Goal: Task Accomplishment & Management: Complete application form

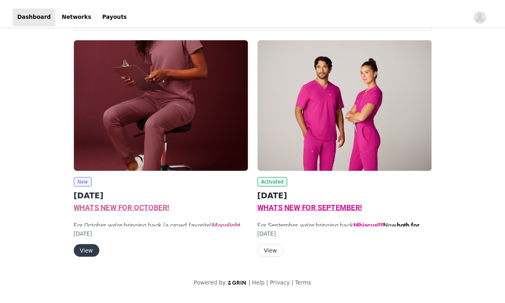
scroll to position [28, 0]
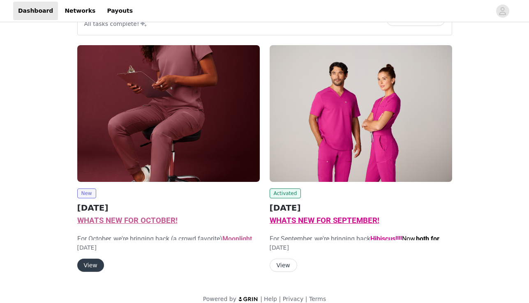
click at [528, 95] on div "Tasks Summary All tasks complete! Review content New OCTOBER 2025 WHATS NEW FOR…" at bounding box center [264, 154] width 529 height 317
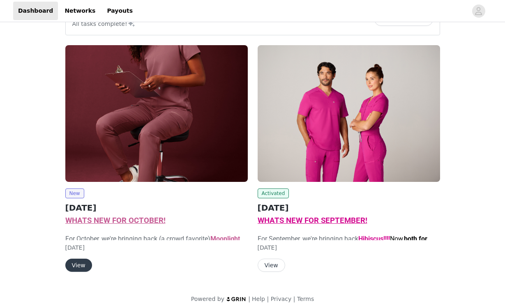
scroll to position [38, 0]
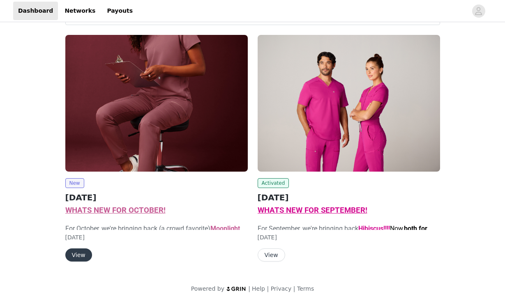
click at [70, 255] on button "View" at bounding box center [78, 254] width 27 height 13
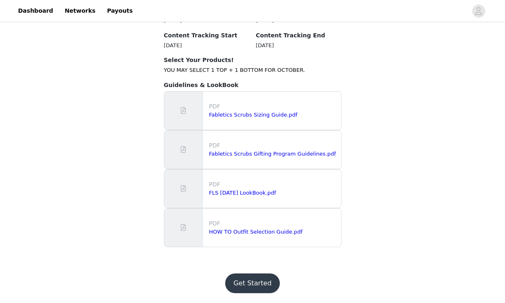
scroll to position [880, 0]
click at [251, 281] on button "Get Started" at bounding box center [252, 284] width 55 height 20
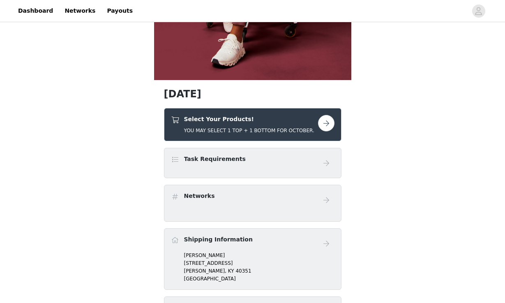
scroll to position [241, 0]
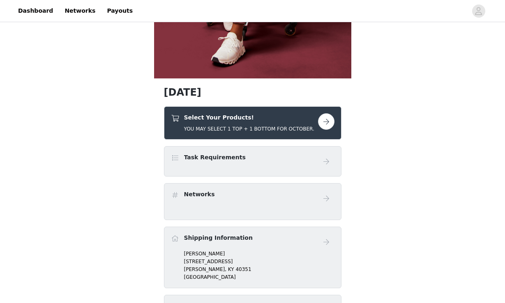
click at [303, 161] on div "Task Requirements" at bounding box center [244, 159] width 147 height 12
click at [327, 121] on button "button" at bounding box center [326, 121] width 16 height 16
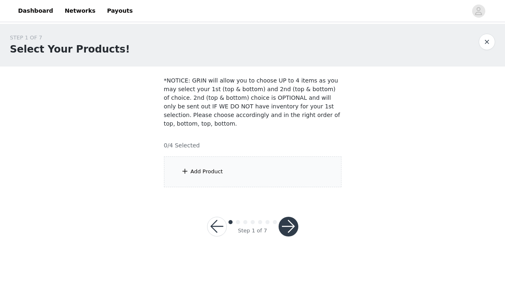
click at [187, 163] on div "Add Product" at bounding box center [252, 171] width 177 height 31
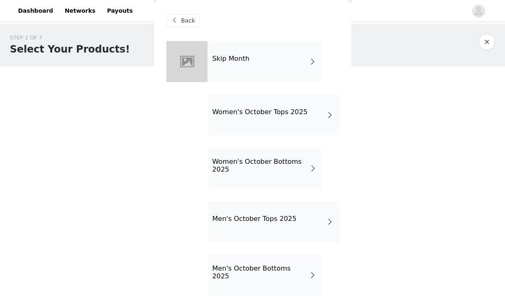
scroll to position [5, 0]
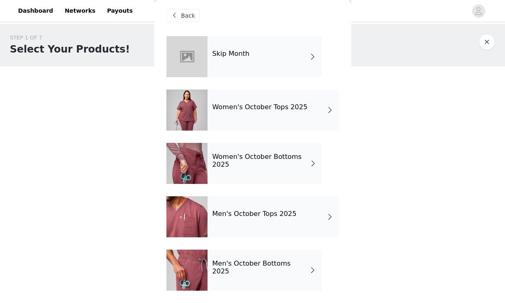
click at [260, 123] on div "Women's October Tops 2025" at bounding box center [272, 110] width 131 height 41
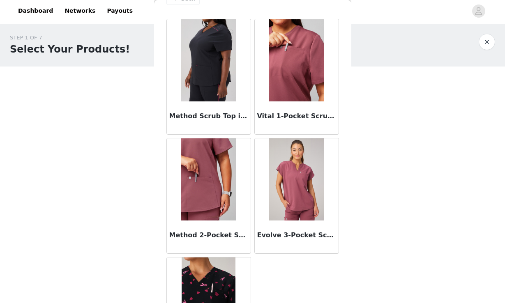
scroll to position [0, 0]
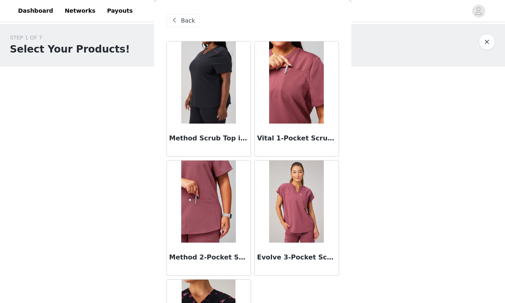
click at [182, 18] on span "Back" at bounding box center [188, 20] width 14 height 9
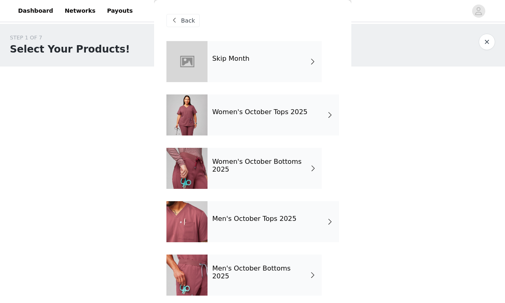
click at [187, 19] on span "Back" at bounding box center [188, 20] width 14 height 9
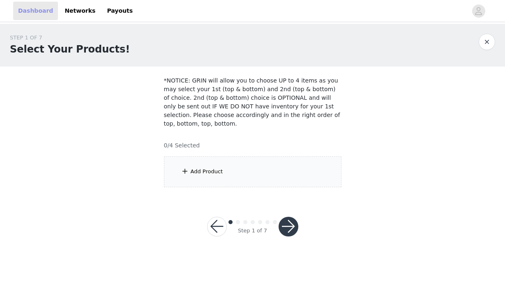
click at [33, 9] on link "Dashboard" at bounding box center [35, 11] width 45 height 18
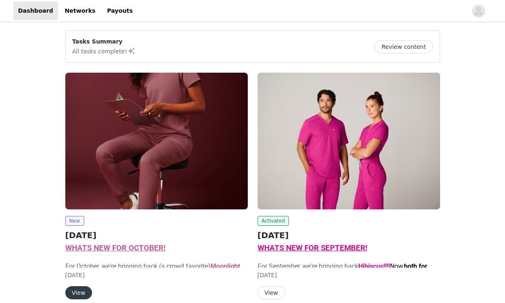
click at [270, 291] on button "View" at bounding box center [272, 292] width 28 height 13
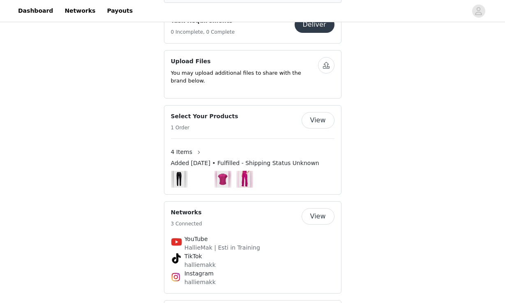
scroll to position [737, 0]
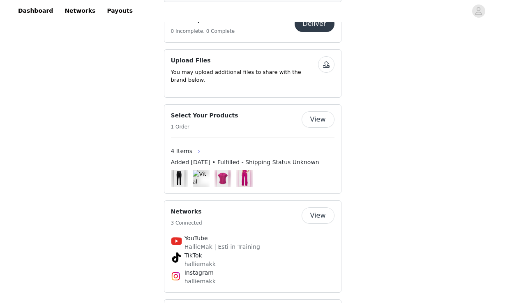
click at [198, 156] on button "button" at bounding box center [198, 151] width 13 height 13
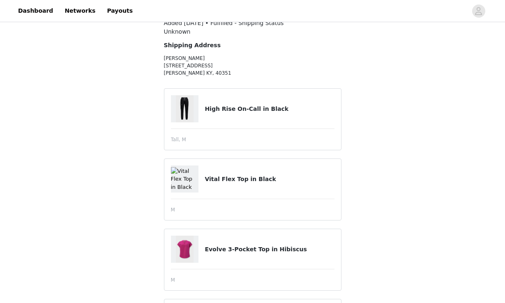
scroll to position [127, 0]
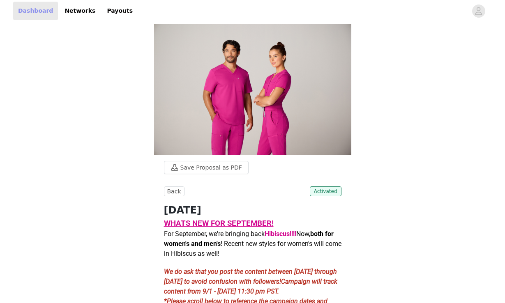
click at [30, 13] on link "Dashboard" at bounding box center [35, 11] width 45 height 18
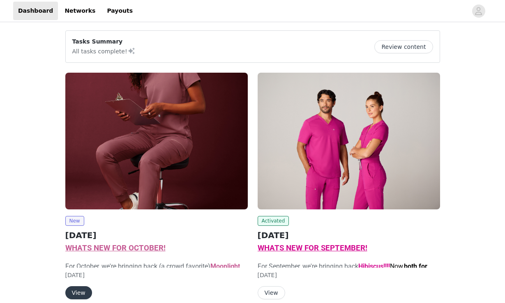
click at [76, 295] on button "View" at bounding box center [78, 292] width 27 height 13
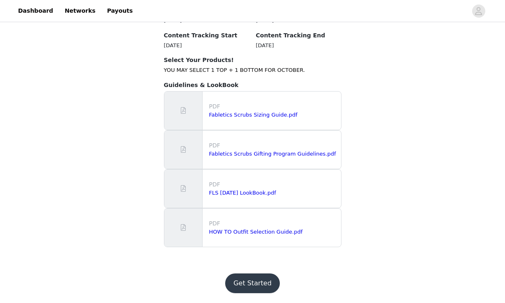
click at [240, 285] on button "Get Started" at bounding box center [252, 284] width 55 height 20
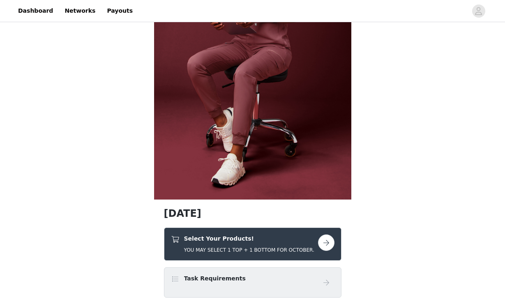
scroll to position [136, 0]
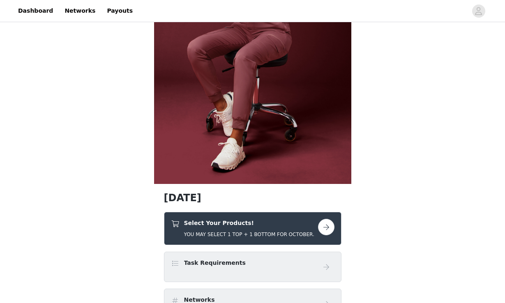
click at [323, 222] on button "button" at bounding box center [326, 227] width 16 height 16
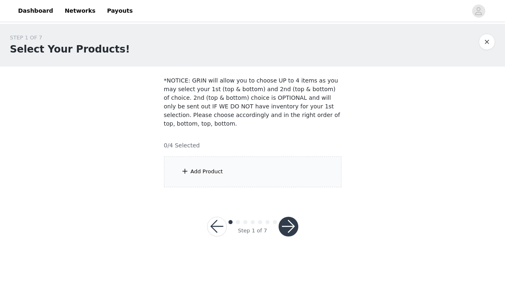
click at [177, 173] on div "Add Product" at bounding box center [252, 171] width 177 height 31
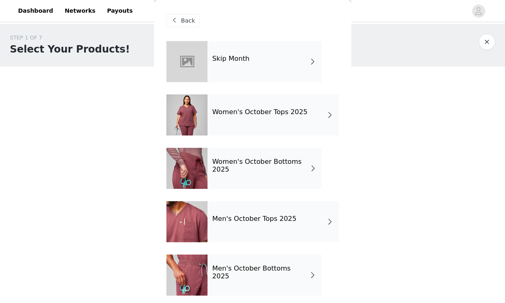
click at [224, 108] on div "Women's October Tops 2025" at bounding box center [272, 114] width 131 height 41
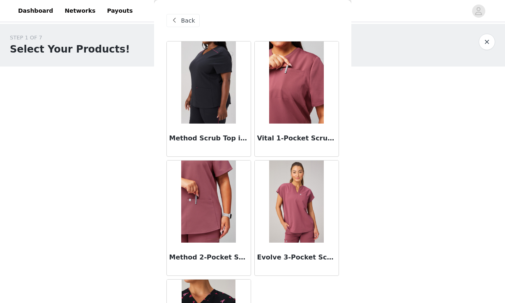
click at [172, 19] on span at bounding box center [175, 21] width 10 height 10
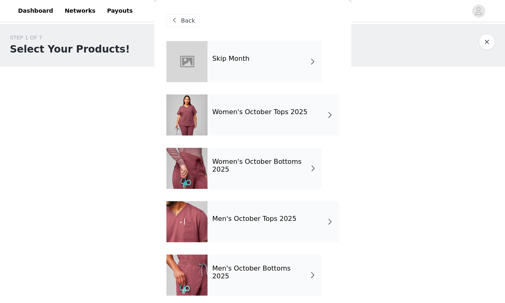
click at [209, 175] on div "Women's October Bottoms 2025" at bounding box center [264, 168] width 114 height 41
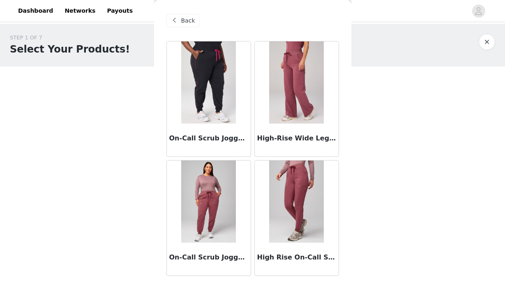
click at [301, 137] on h3 "High-Rise Wide Leg Scrub Pant in Moonlight Mauve" at bounding box center [296, 138] width 79 height 10
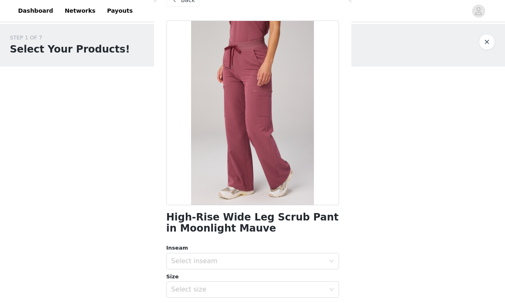
scroll to position [72, 0]
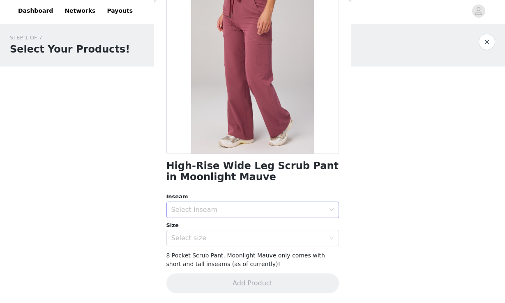
click at [281, 213] on div "Select inseam" at bounding box center [248, 210] width 154 height 8
click at [239, 257] on li "Tall" at bounding box center [252, 254] width 172 height 13
click at [225, 242] on div "Select size" at bounding box center [248, 238] width 154 height 8
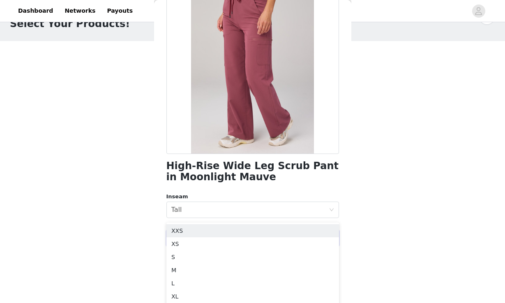
scroll to position [48, 0]
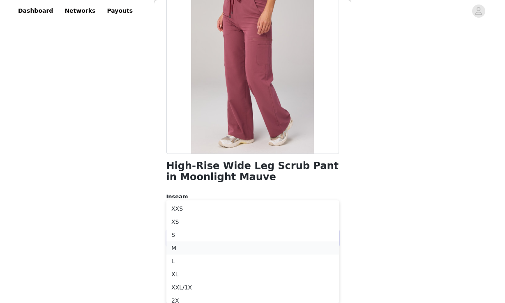
click at [190, 252] on li "M" at bounding box center [252, 247] width 172 height 13
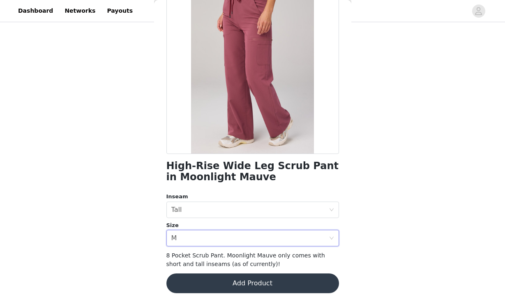
scroll to position [0, 0]
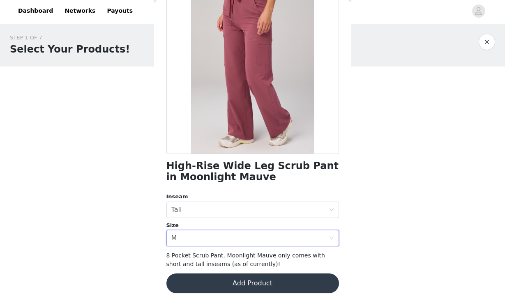
click at [237, 282] on button "Add Product" at bounding box center [252, 284] width 172 height 20
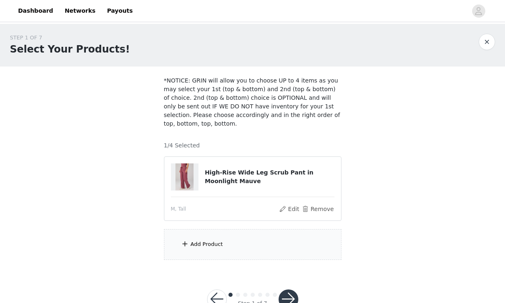
click at [205, 248] on div "Add Product" at bounding box center [207, 244] width 32 height 8
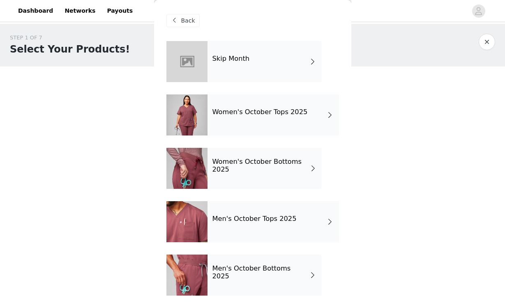
click at [248, 122] on div "Women's October Tops 2025" at bounding box center [272, 114] width 131 height 41
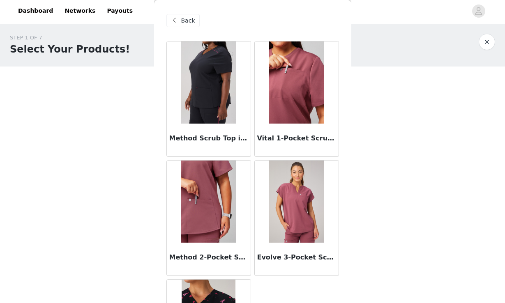
click at [304, 218] on img at bounding box center [296, 202] width 55 height 82
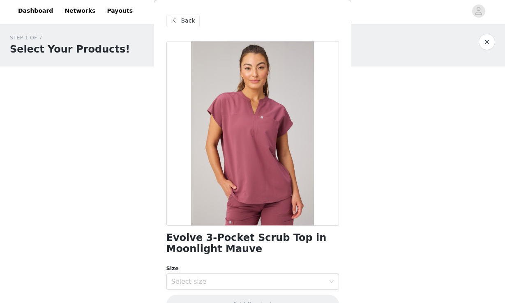
scroll to position [21, 0]
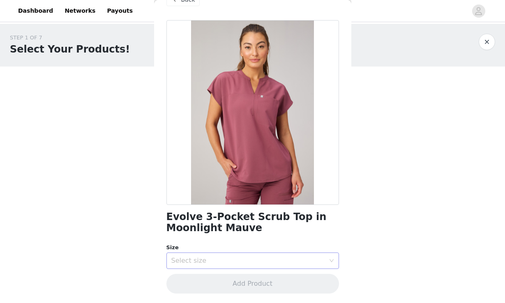
click at [267, 262] on div "Select size" at bounding box center [248, 261] width 154 height 8
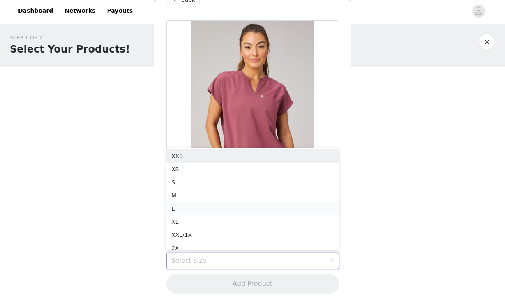
scroll to position [4, 0]
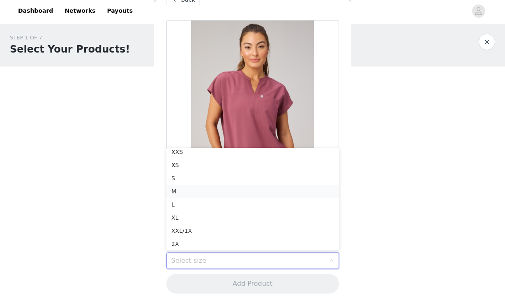
click at [192, 189] on li "M" at bounding box center [252, 191] width 172 height 13
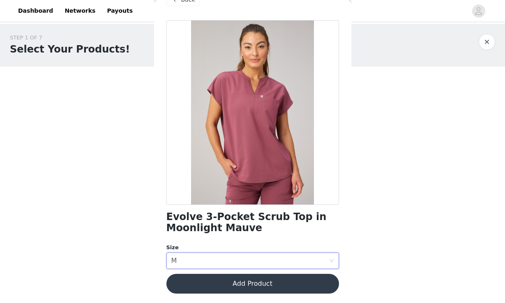
click at [231, 289] on button "Add Product" at bounding box center [252, 284] width 172 height 20
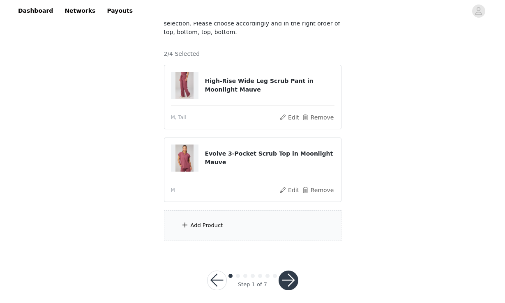
scroll to position [98, 0]
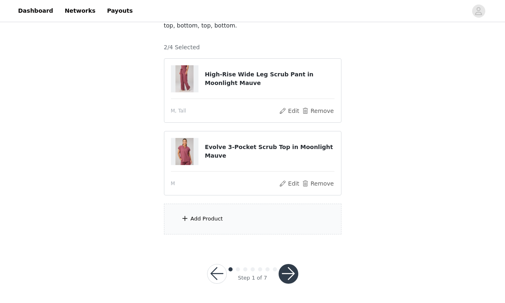
click at [183, 214] on span at bounding box center [185, 219] width 8 height 10
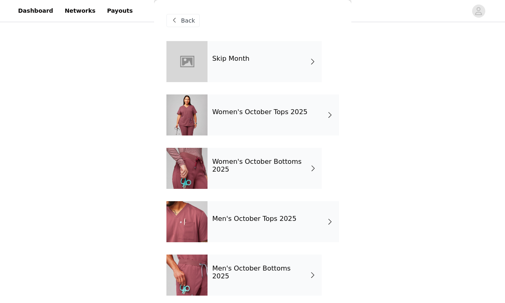
scroll to position [5, 0]
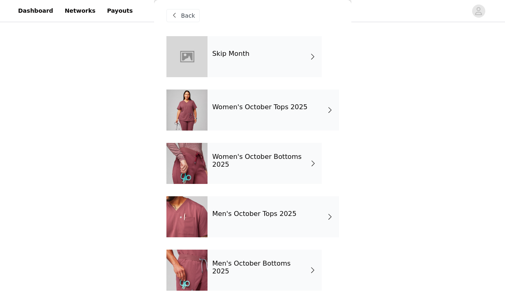
click at [230, 122] on div "Women's October Tops 2025" at bounding box center [272, 110] width 131 height 41
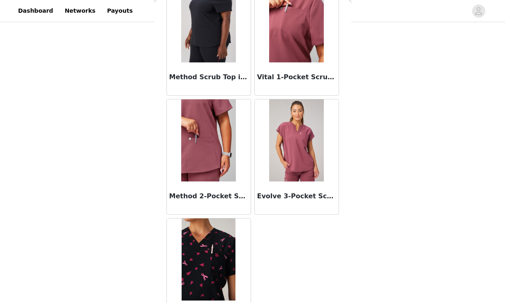
scroll to position [0, 0]
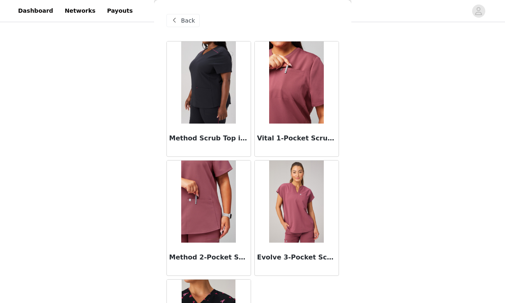
click at [288, 114] on img at bounding box center [296, 82] width 55 height 82
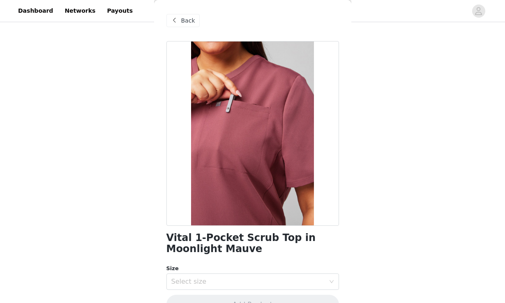
click at [182, 20] on span "Back" at bounding box center [188, 20] width 14 height 9
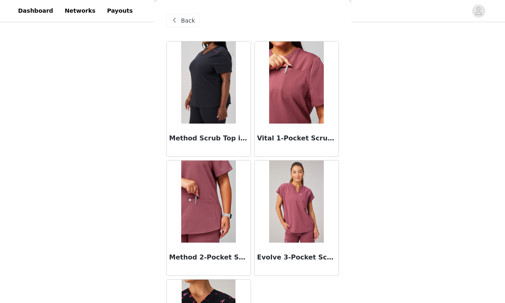
click at [220, 220] on img at bounding box center [208, 202] width 55 height 82
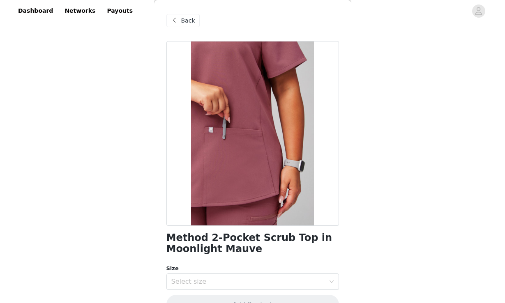
click at [178, 15] on div "Back" at bounding box center [182, 20] width 33 height 13
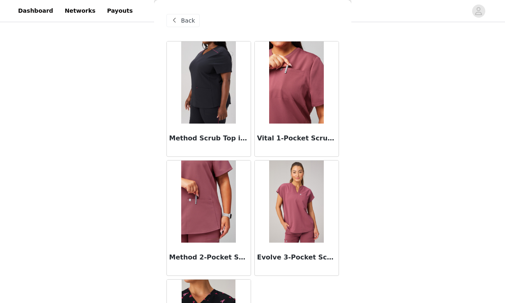
click at [297, 138] on h3 "Vital 1-Pocket Scrub Top in Moonlight Mauve" at bounding box center [296, 138] width 79 height 10
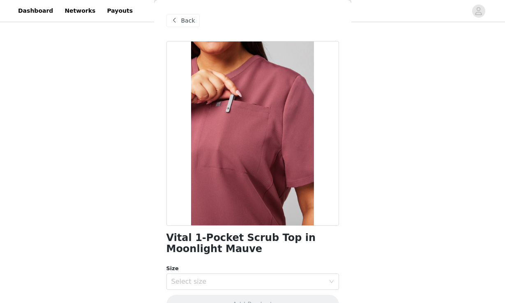
scroll to position [21, 0]
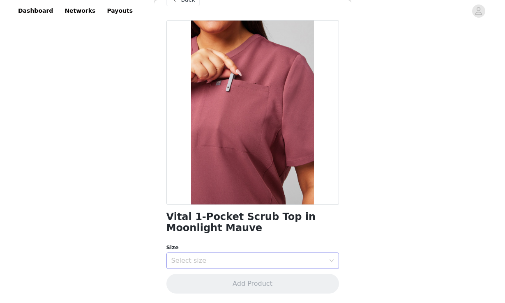
click at [228, 259] on div "Select size" at bounding box center [248, 261] width 154 height 8
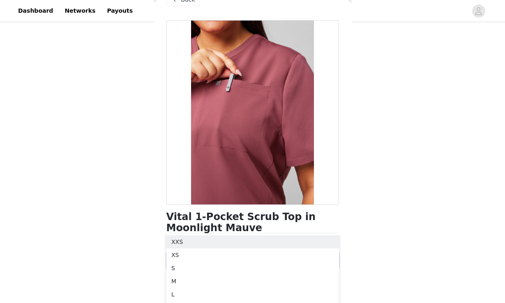
scroll to position [168, 0]
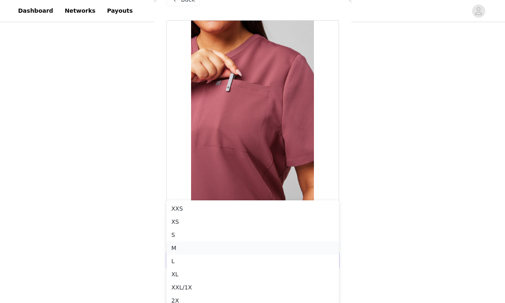
click at [180, 247] on li "M" at bounding box center [252, 247] width 172 height 13
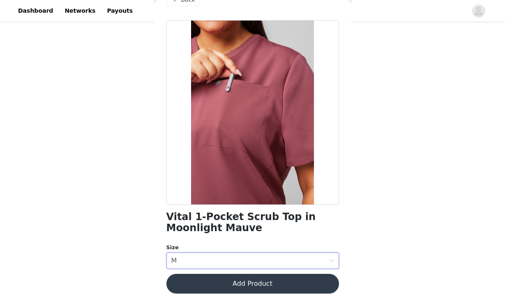
scroll to position [98, 0]
click at [212, 285] on button "Add Product" at bounding box center [252, 284] width 172 height 20
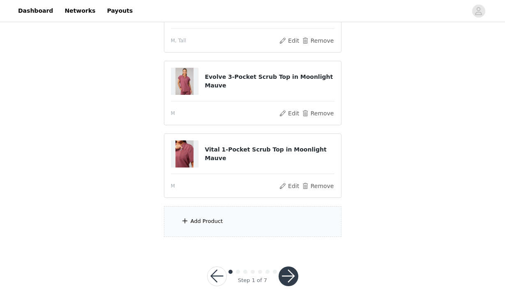
click at [183, 223] on span at bounding box center [185, 221] width 8 height 10
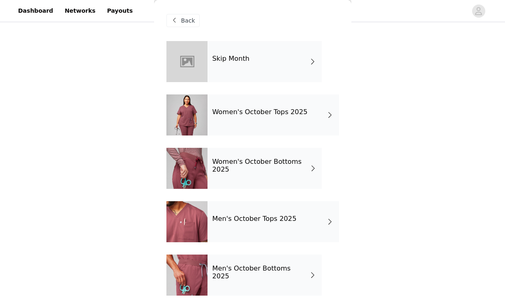
scroll to position [116, 0]
click at [235, 173] on div "Women's October Bottoms 2025" at bounding box center [264, 168] width 114 height 41
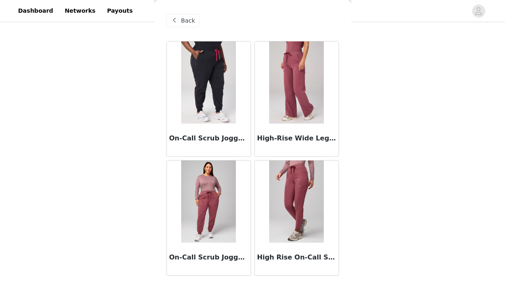
scroll to position [147, 0]
click at [283, 258] on h3 "High Rise On-Call Scrub Jogger in Moonlight Mauve" at bounding box center [296, 258] width 79 height 10
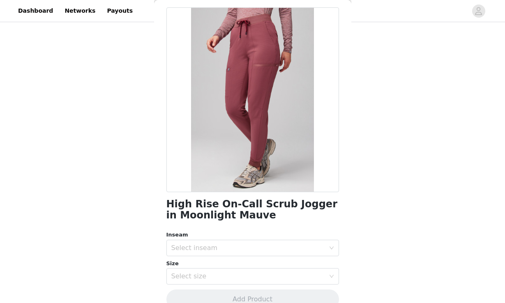
scroll to position [50, 0]
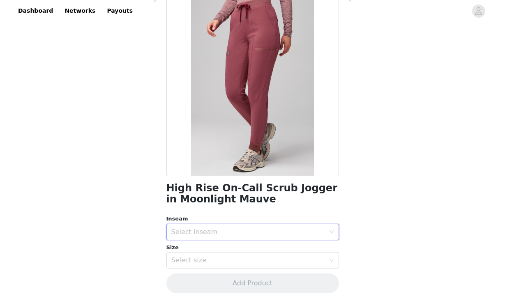
click at [248, 239] on div "Select inseam" at bounding box center [249, 232] width 157 height 16
click at [199, 276] on li "Tall" at bounding box center [252, 276] width 172 height 13
click at [210, 259] on div "Select size" at bounding box center [248, 260] width 154 height 8
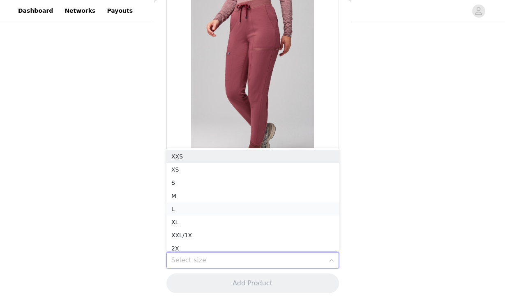
scroll to position [4, 0]
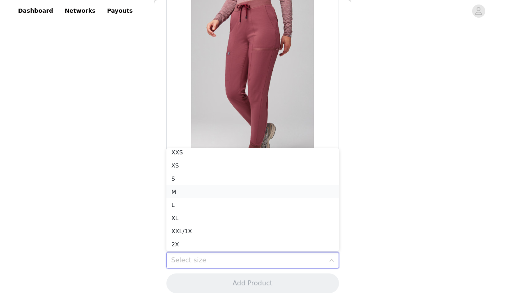
click at [193, 192] on li "M" at bounding box center [252, 191] width 172 height 13
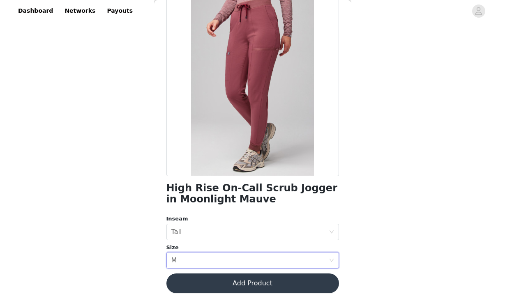
click at [214, 283] on button "Add Product" at bounding box center [252, 284] width 172 height 20
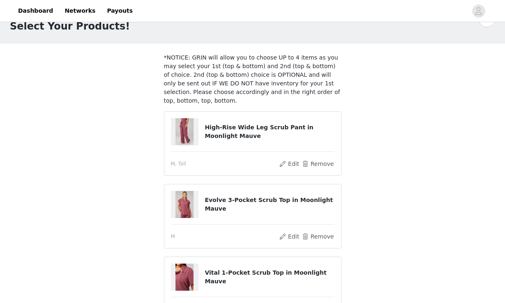
scroll to position [0, 0]
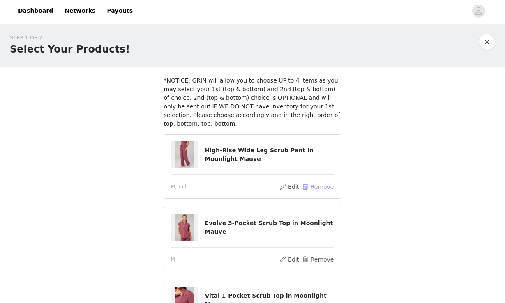
click at [308, 187] on button "Remove" at bounding box center [317, 187] width 33 height 10
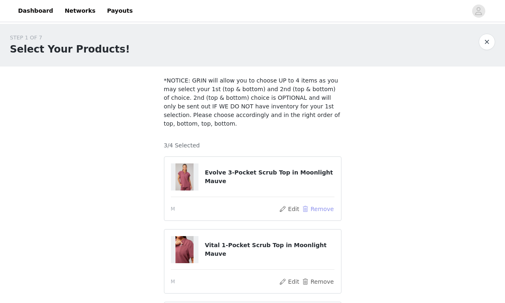
click at [310, 205] on button "Remove" at bounding box center [317, 209] width 33 height 10
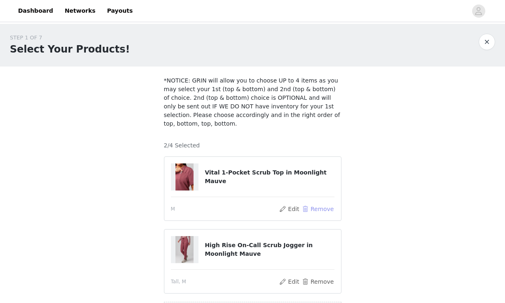
click at [310, 209] on button "Remove" at bounding box center [317, 209] width 33 height 10
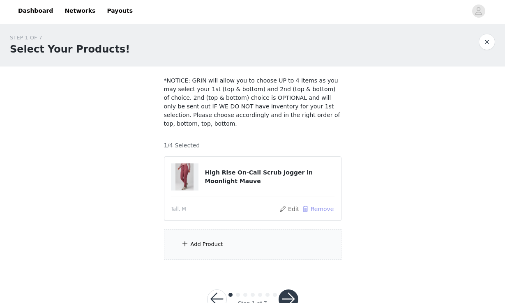
click at [310, 209] on button "Remove" at bounding box center [317, 209] width 33 height 10
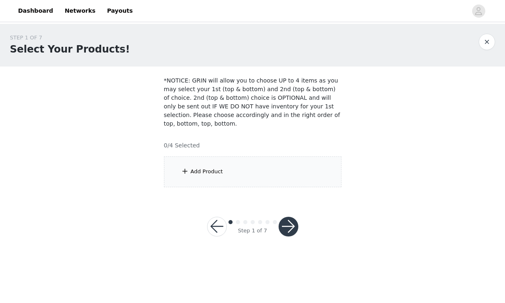
click at [184, 168] on span at bounding box center [185, 171] width 8 height 10
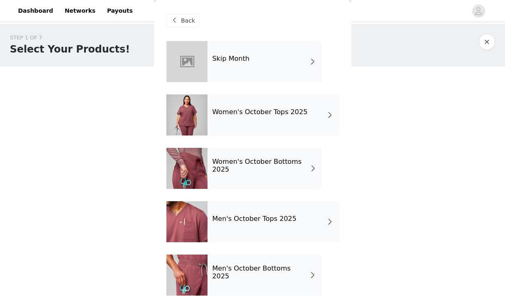
click at [222, 121] on div "Women's October Tops 2025" at bounding box center [272, 114] width 131 height 41
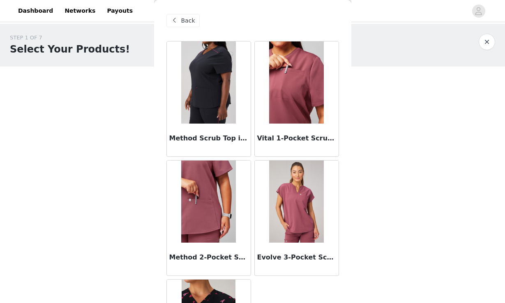
click at [296, 234] on img at bounding box center [296, 202] width 55 height 82
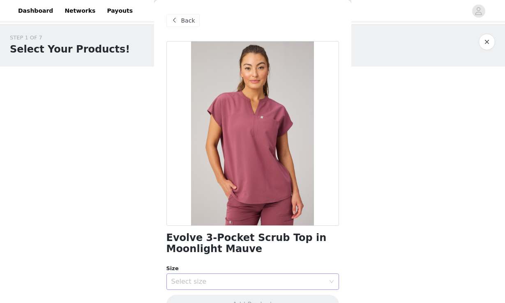
click at [232, 278] on div "Select size" at bounding box center [248, 282] width 154 height 8
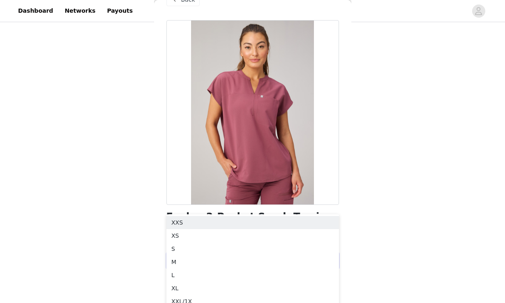
scroll to position [91, 0]
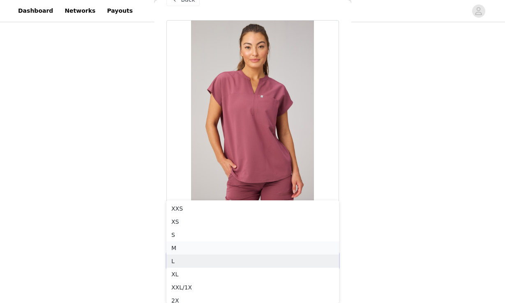
click at [181, 248] on li "M" at bounding box center [252, 247] width 172 height 13
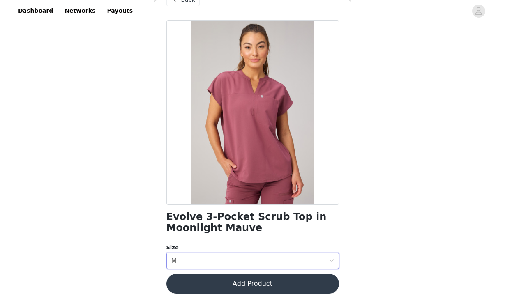
scroll to position [0, 0]
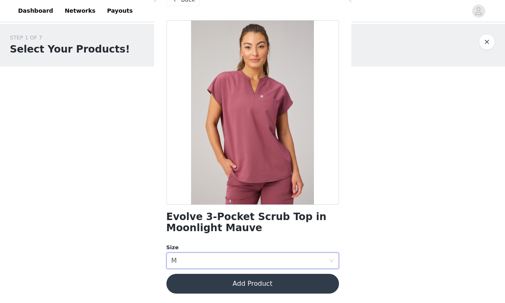
click at [185, 284] on button "Add Product" at bounding box center [252, 284] width 172 height 20
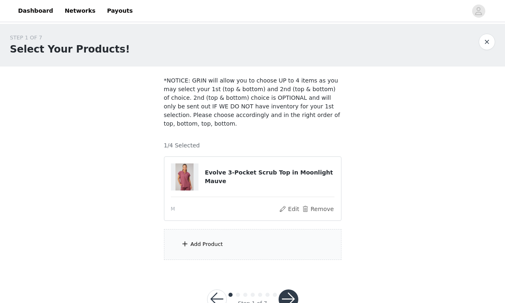
click at [179, 246] on div "Add Product" at bounding box center [252, 244] width 177 height 31
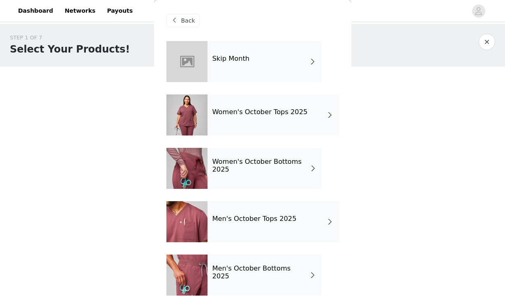
click at [246, 171] on h4 "Women's October Bottoms 2025" at bounding box center [260, 165] width 97 height 15
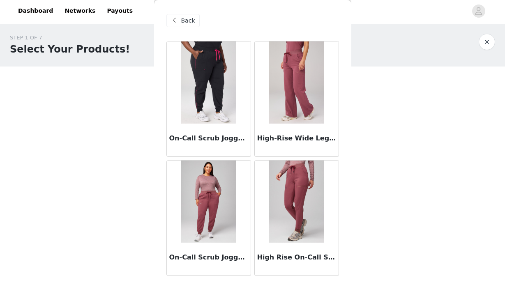
click at [290, 120] on img at bounding box center [296, 82] width 55 height 82
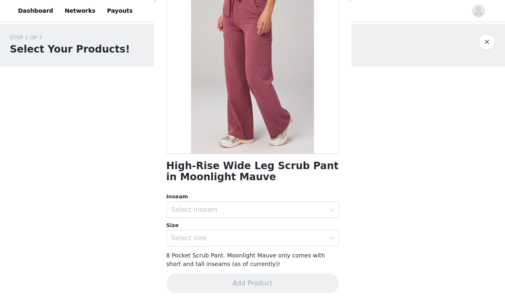
scroll to position [69, 0]
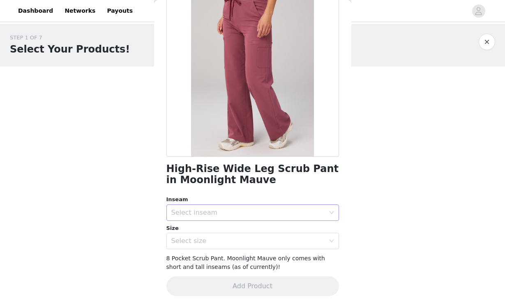
click at [265, 212] on div "Select inseam" at bounding box center [248, 213] width 154 height 8
click at [184, 258] on li "Tall" at bounding box center [252, 257] width 172 height 13
click at [195, 241] on div "Select size" at bounding box center [248, 241] width 154 height 8
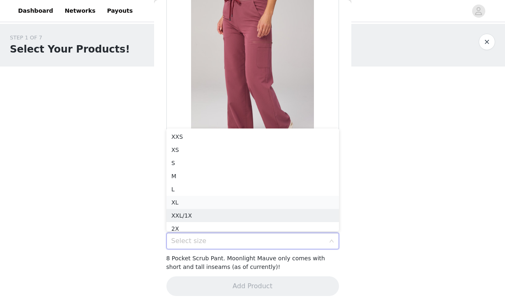
scroll to position [4, 0]
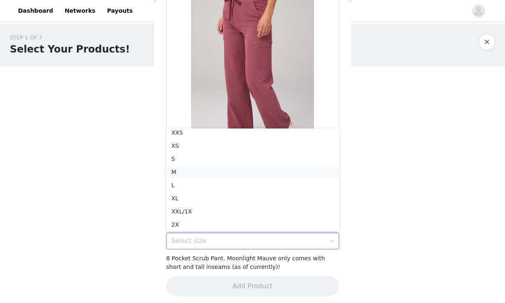
click at [177, 171] on li "M" at bounding box center [252, 172] width 172 height 13
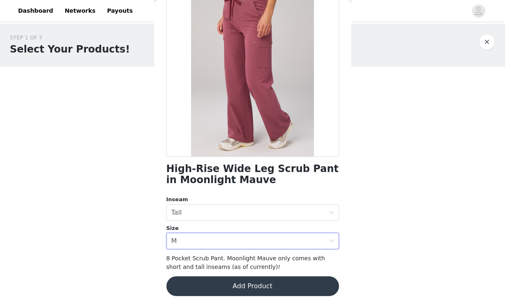
click at [222, 285] on button "Add Product" at bounding box center [252, 286] width 172 height 20
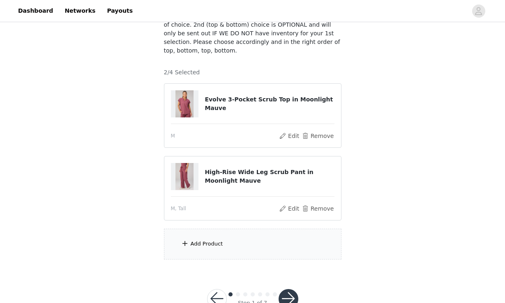
scroll to position [74, 0]
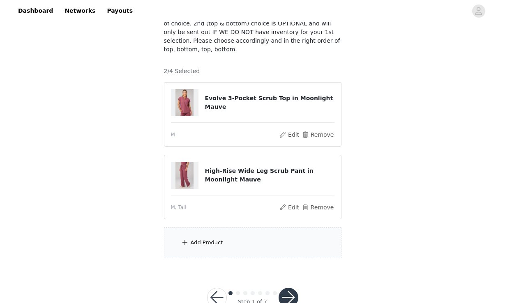
click at [176, 242] on div "Add Product" at bounding box center [252, 243] width 177 height 31
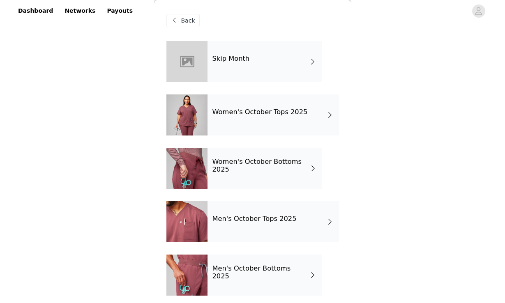
click at [246, 103] on div "Women's October Tops 2025" at bounding box center [272, 114] width 131 height 41
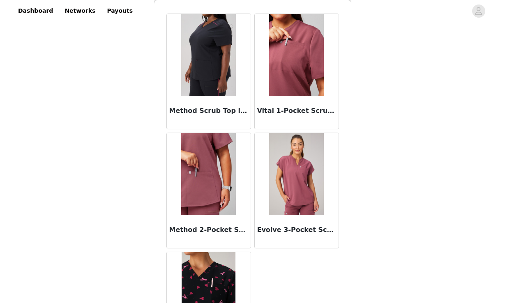
scroll to position [53, 0]
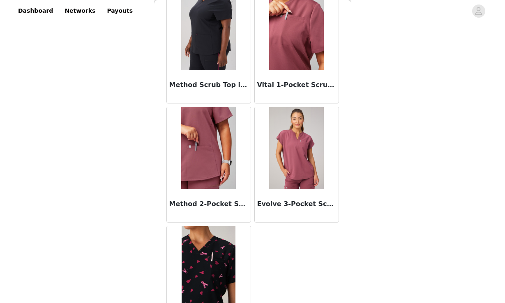
click at [274, 80] on div "Vital 1-Pocket Scrub Top in Moonlight Mauve" at bounding box center [297, 86] width 84 height 33
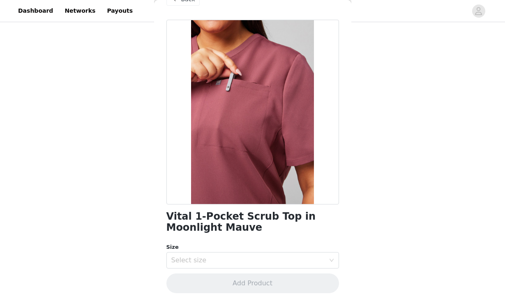
scroll to position [21, 0]
click at [210, 255] on div "Select size" at bounding box center [249, 261] width 157 height 16
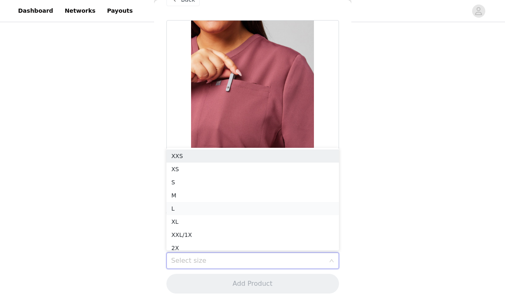
scroll to position [4, 0]
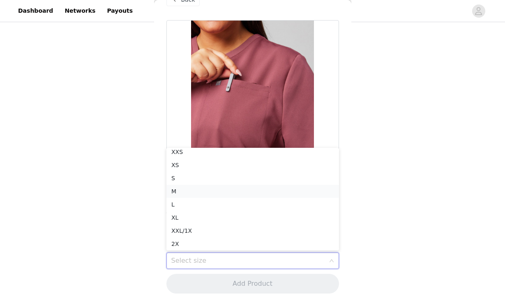
click at [195, 194] on li "M" at bounding box center [252, 191] width 172 height 13
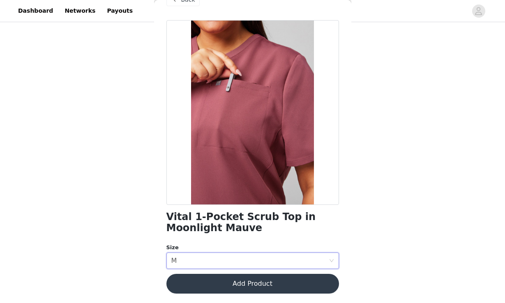
click at [184, 283] on button "Add Product" at bounding box center [252, 284] width 172 height 20
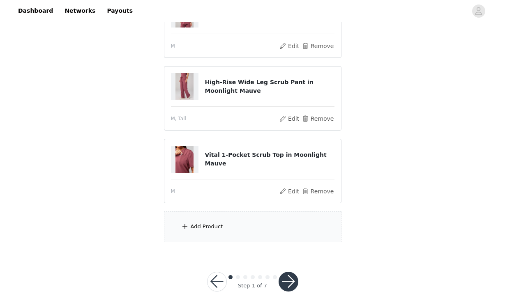
scroll to position [171, 0]
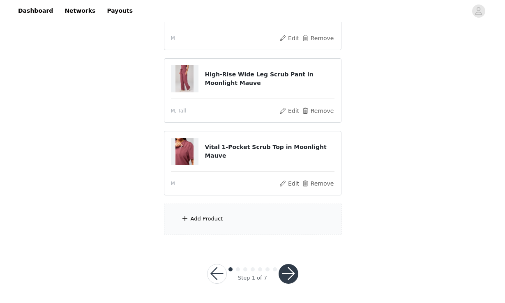
click at [182, 219] on span at bounding box center [185, 219] width 8 height 10
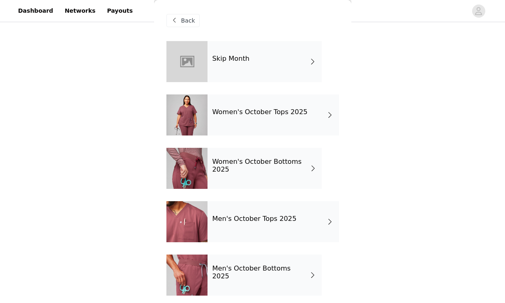
click at [207, 172] on div at bounding box center [186, 168] width 41 height 41
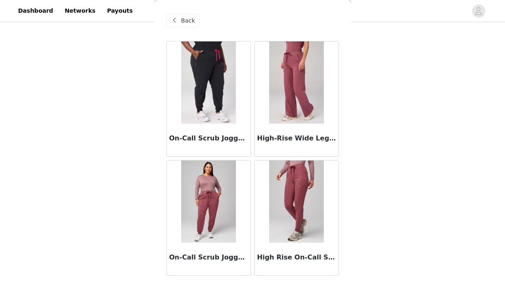
click at [274, 204] on img at bounding box center [296, 202] width 55 height 82
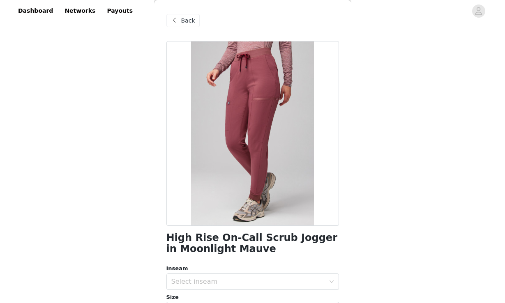
click at [179, 18] on span at bounding box center [175, 21] width 10 height 10
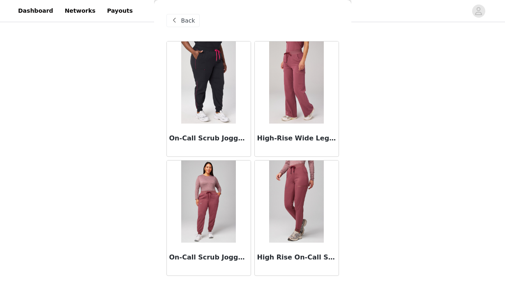
click at [299, 230] on img at bounding box center [296, 202] width 55 height 82
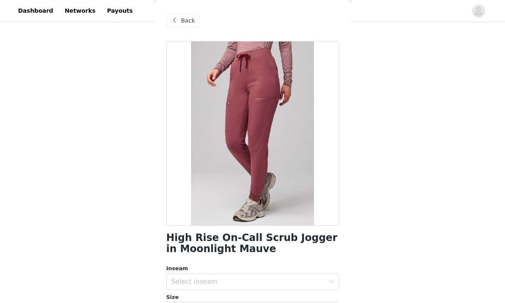
scroll to position [50, 0]
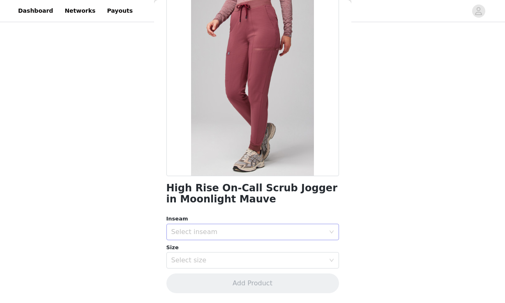
click at [224, 233] on div "Select inseam" at bounding box center [248, 232] width 154 height 8
click at [175, 281] on li "Tall" at bounding box center [252, 276] width 172 height 13
click at [178, 263] on div "Select size" at bounding box center [248, 260] width 154 height 8
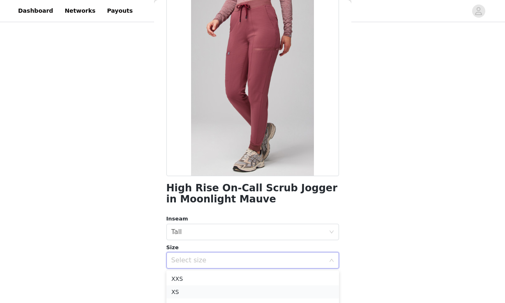
scroll to position [32, 0]
click at [176, 288] on li "M" at bounding box center [252, 286] width 172 height 13
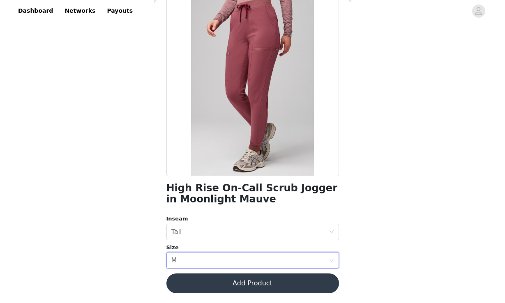
click at [198, 290] on button "Add Product" at bounding box center [252, 284] width 172 height 20
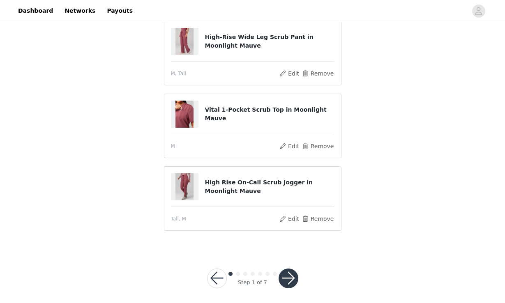
scroll to position [190, 0]
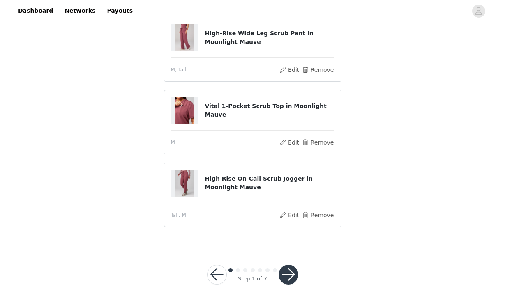
click at [282, 274] on button "button" at bounding box center [288, 275] width 20 height 20
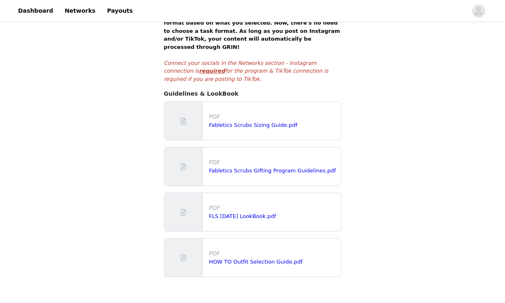
scroll to position [196, 0]
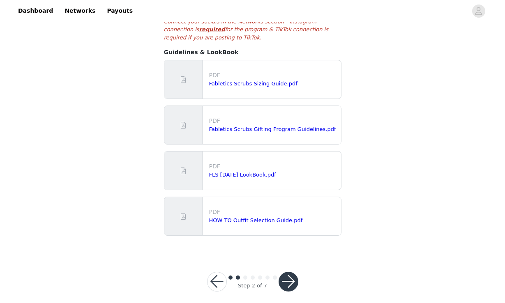
click at [288, 272] on button "button" at bounding box center [288, 282] width 20 height 20
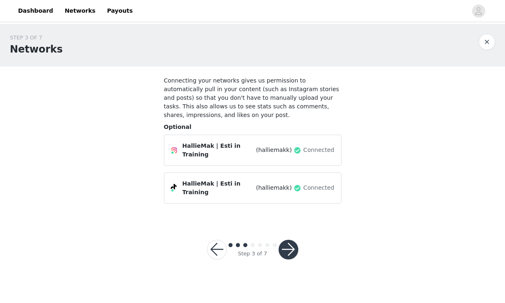
click at [290, 240] on button "button" at bounding box center [288, 250] width 20 height 20
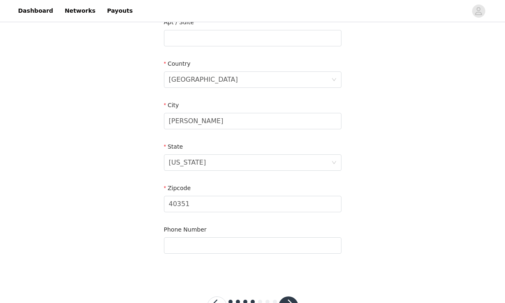
scroll to position [274, 0]
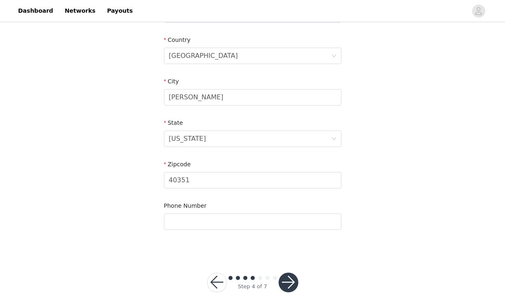
click at [286, 274] on button "button" at bounding box center [288, 283] width 20 height 20
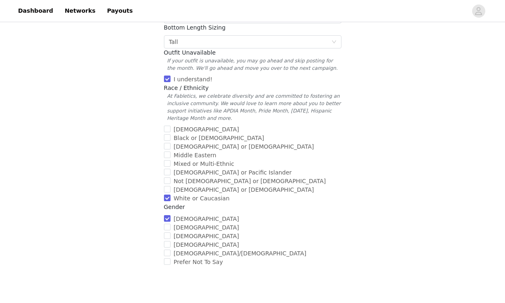
scroll to position [313, 0]
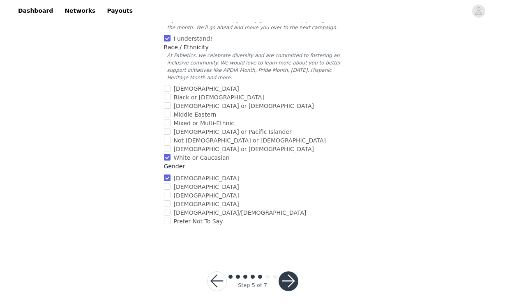
click at [293, 271] on button "button" at bounding box center [288, 281] width 20 height 20
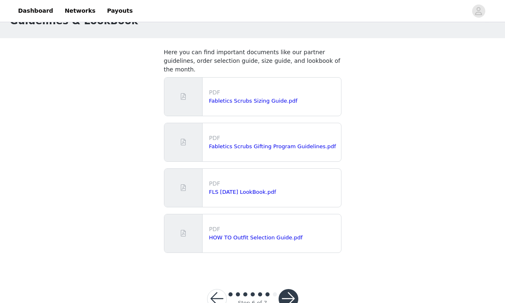
scroll to position [45, 0]
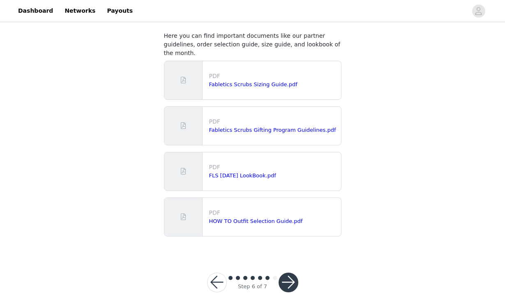
click at [284, 273] on button "button" at bounding box center [288, 283] width 20 height 20
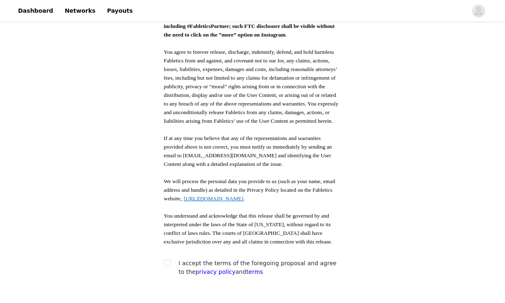
scroll to position [439, 0]
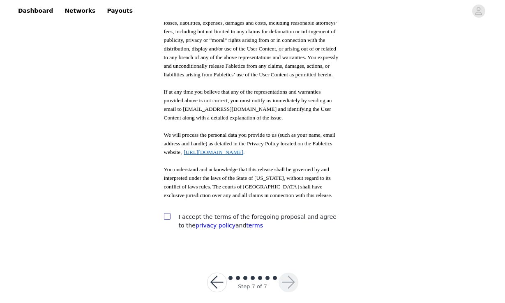
click at [167, 213] on input "checkbox" at bounding box center [167, 216] width 6 height 6
checkbox input "true"
click at [284, 274] on button "button" at bounding box center [288, 283] width 20 height 20
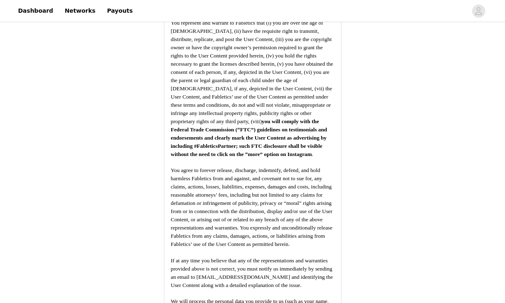
scroll to position [1276, 0]
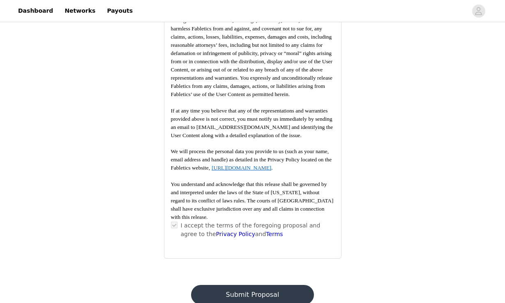
click at [237, 285] on button "Submit Proposal" at bounding box center [252, 295] width 123 height 20
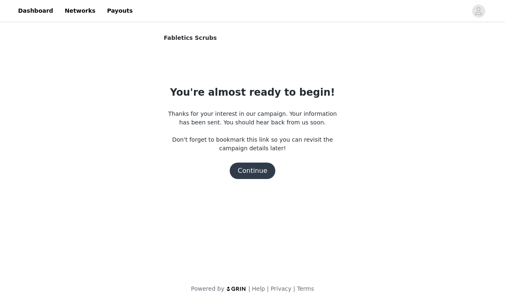
scroll to position [0, 0]
click at [253, 170] on button "Continue" at bounding box center [253, 171] width 46 height 16
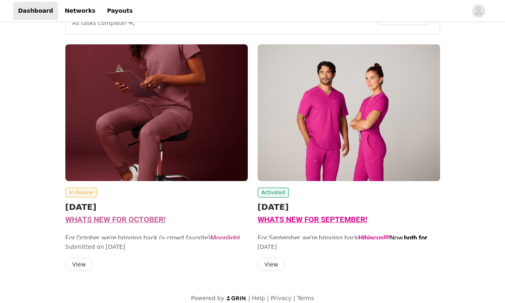
scroll to position [25, 0]
